Goal: Contribute content

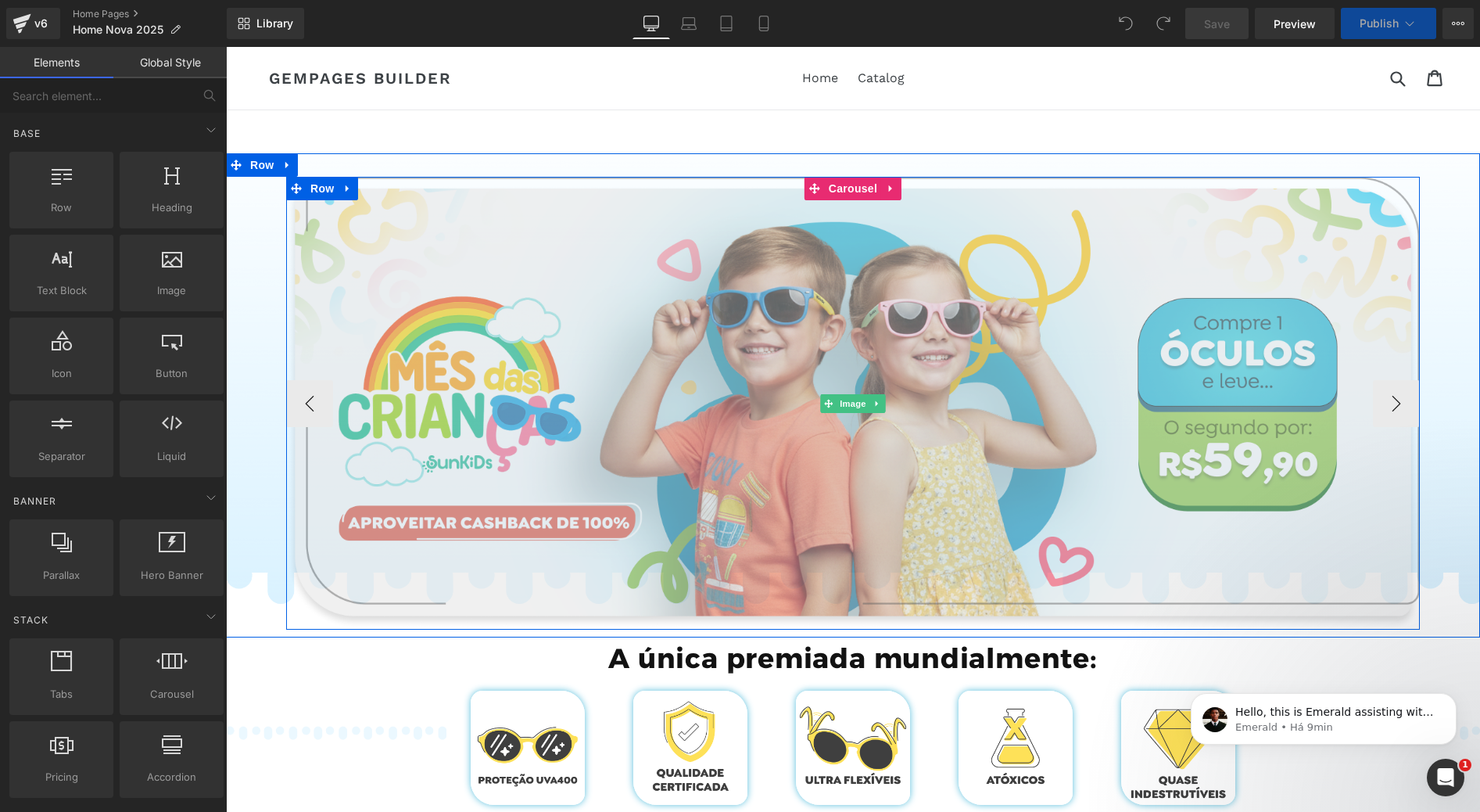
click at [614, 316] on img at bounding box center [853, 403] width 1133 height 453
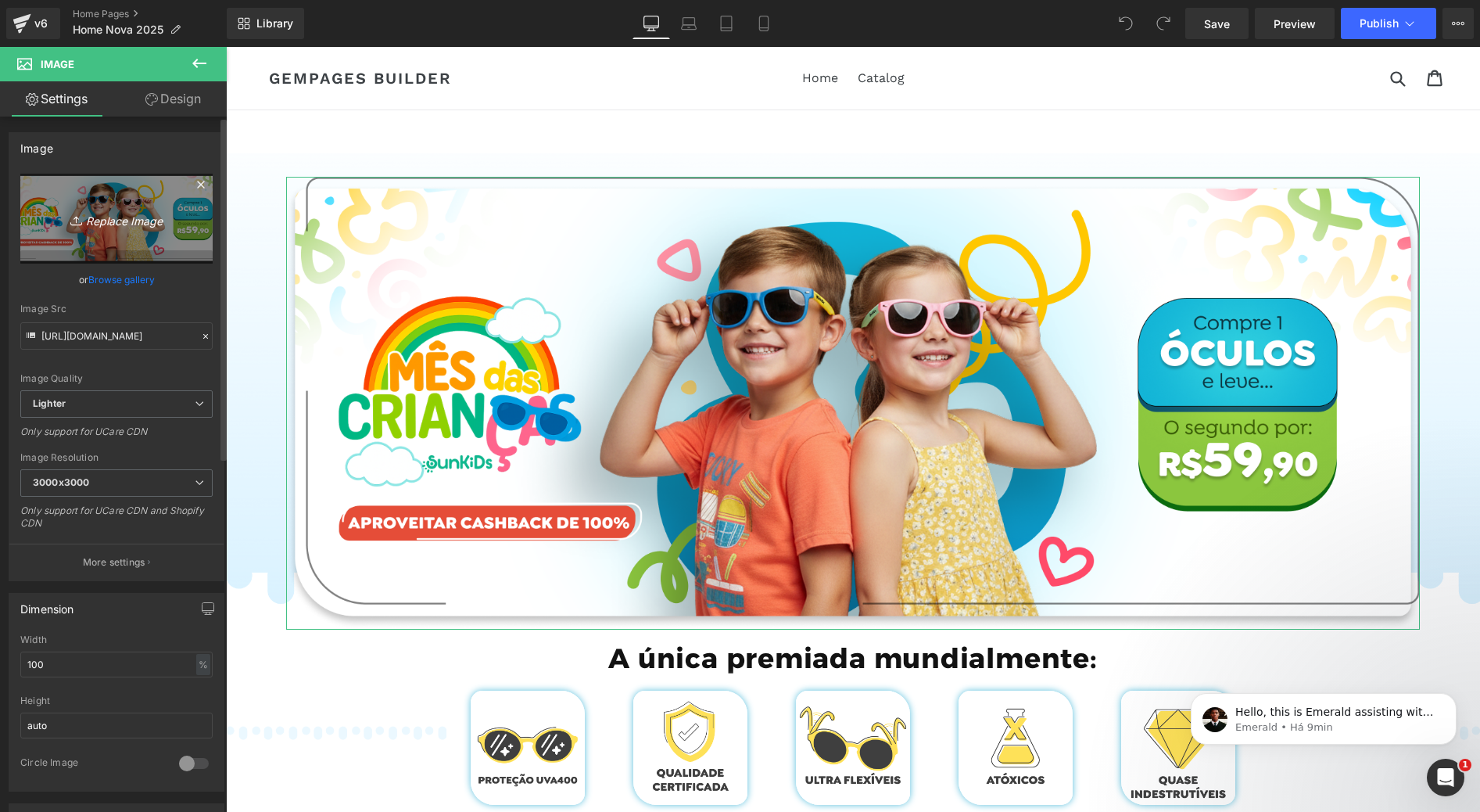
click at [123, 225] on icon "Replace Image" at bounding box center [116, 218] width 125 height 19
type input "C:\fakepath\Group 785.webp"
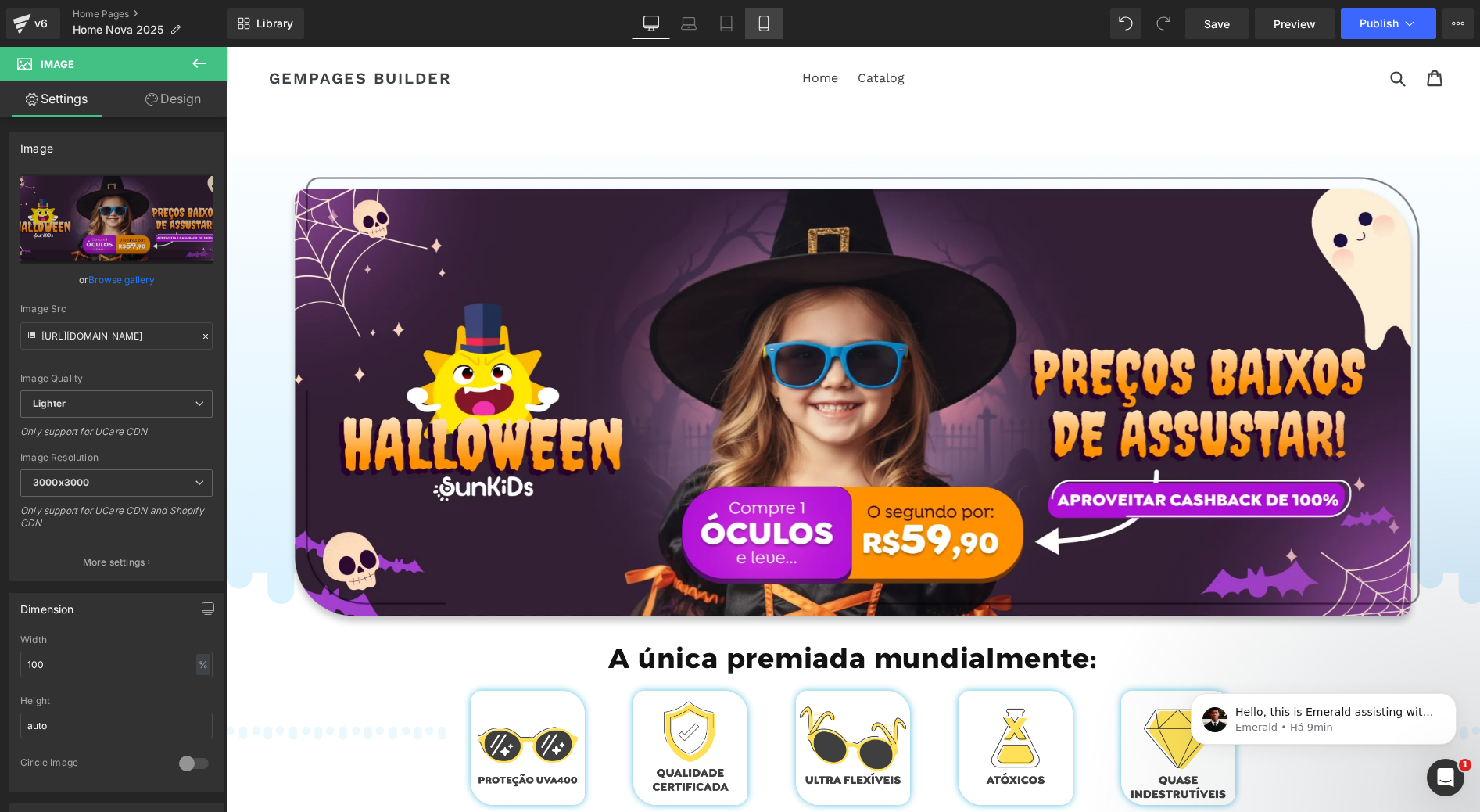
click at [768, 24] on icon at bounding box center [763, 23] width 16 height 16
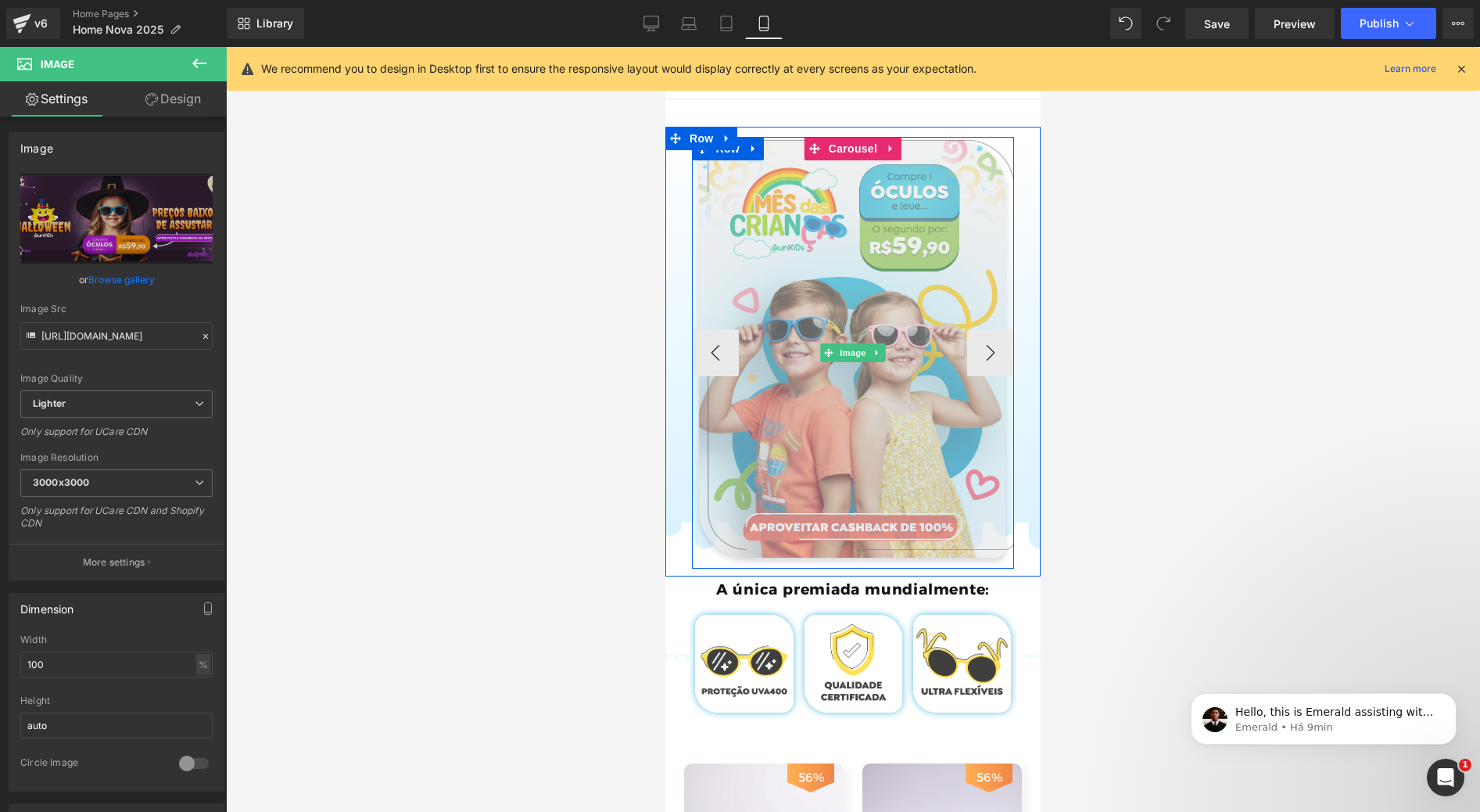
click at [805, 301] on img at bounding box center [854, 352] width 323 height 432
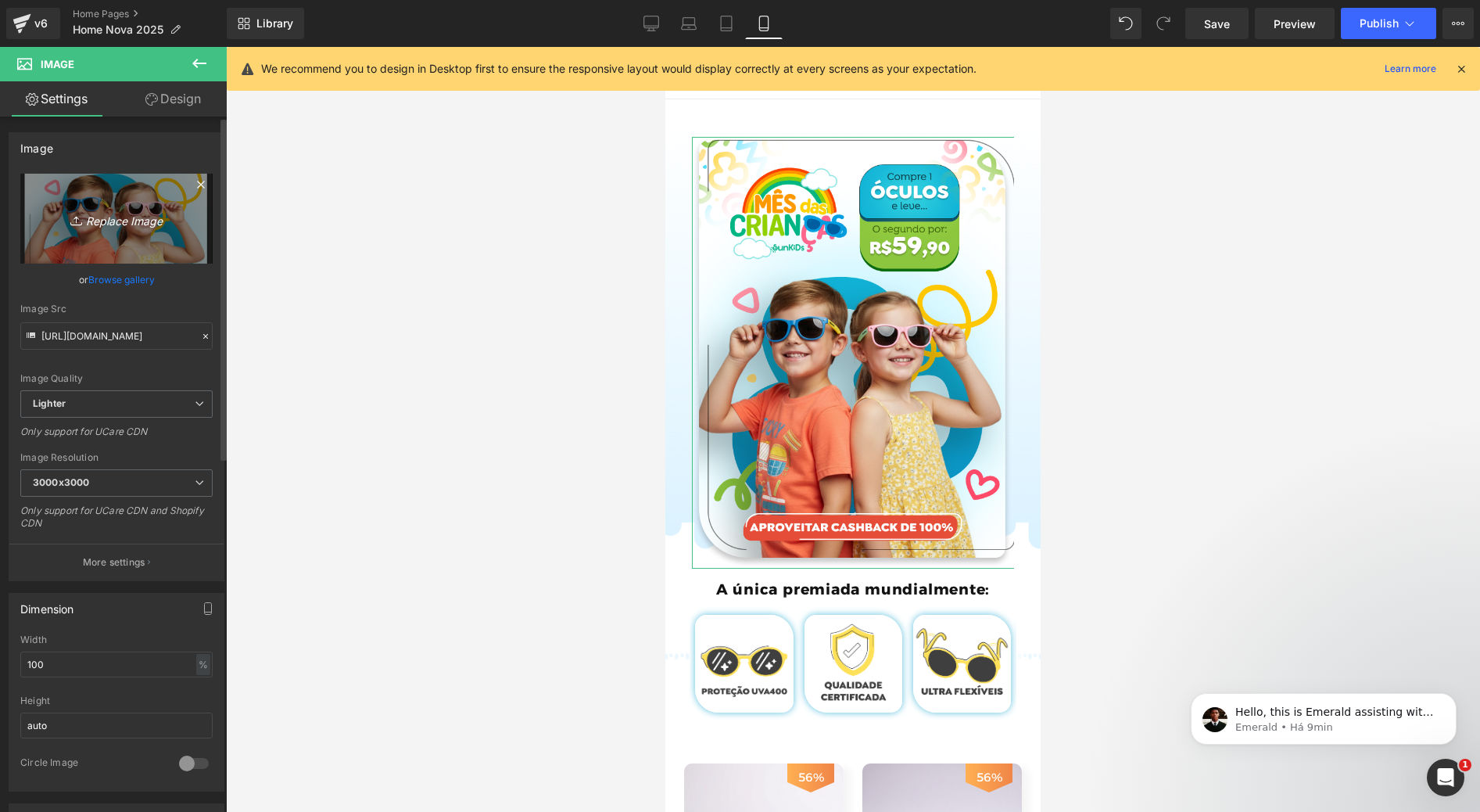
click at [97, 249] on link "Replace Image" at bounding box center [116, 218] width 193 height 90
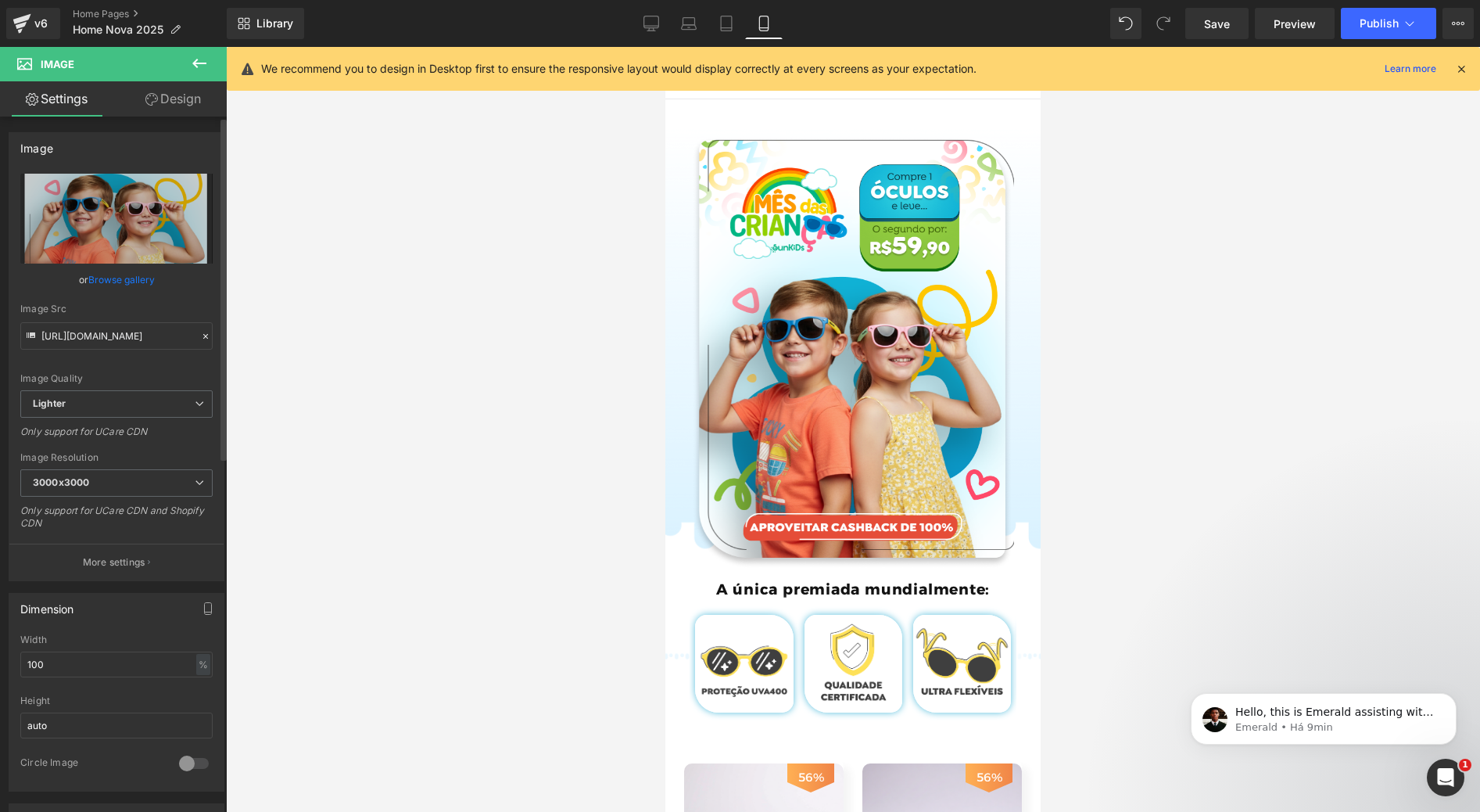
type input "C:\fakepath\Group 772.webp"
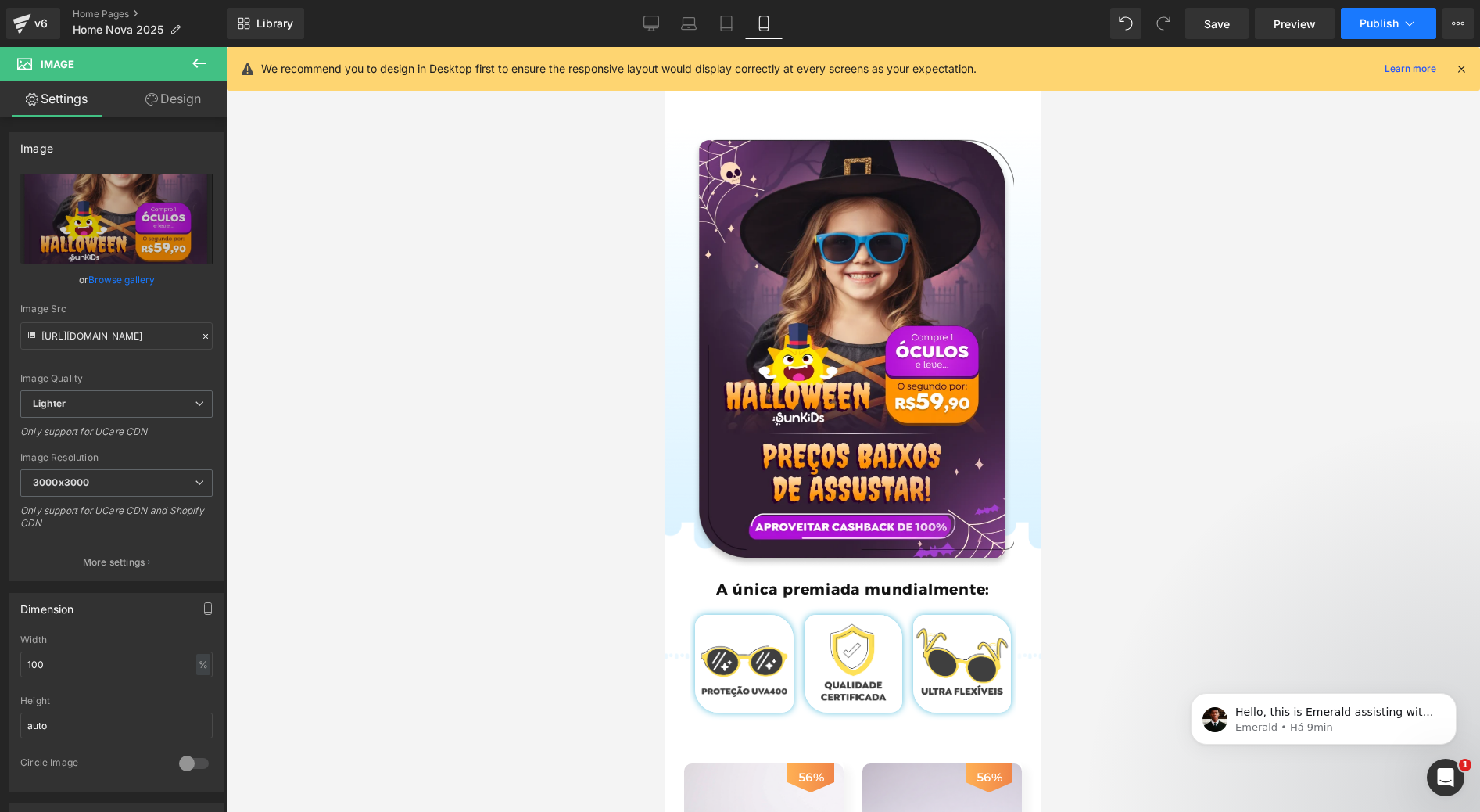
click at [1382, 26] on span "Publish" at bounding box center [1379, 23] width 39 height 13
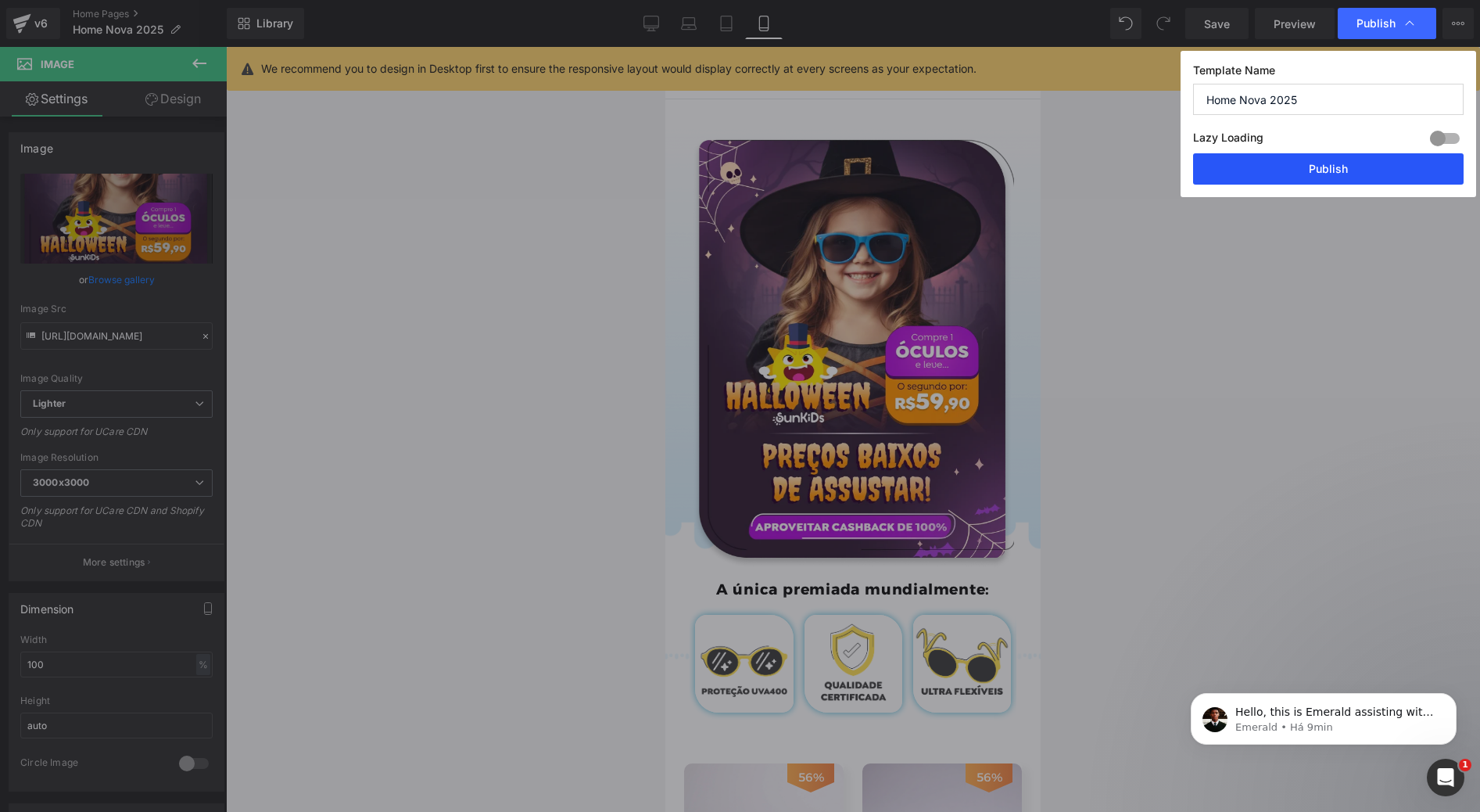
click at [1369, 170] on button "Publish" at bounding box center [1328, 168] width 270 height 31
